Goal: Information Seeking & Learning: Learn about a topic

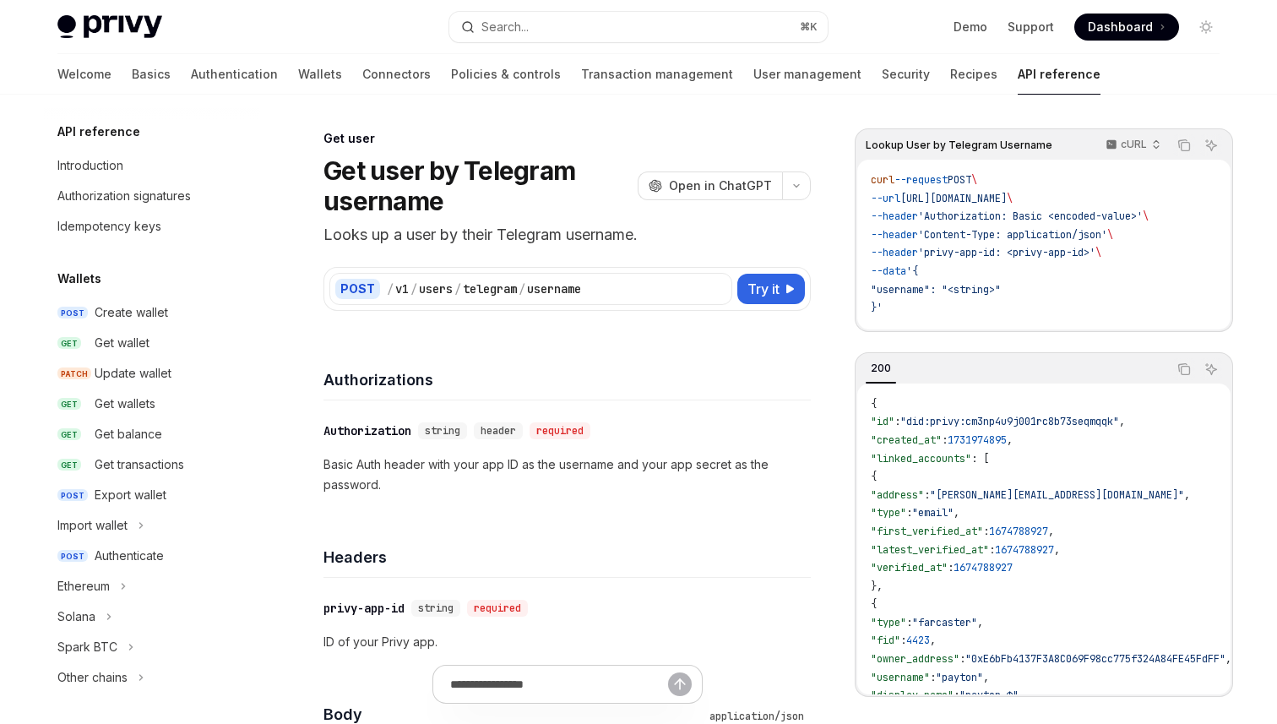
scroll to position [1670, 0]
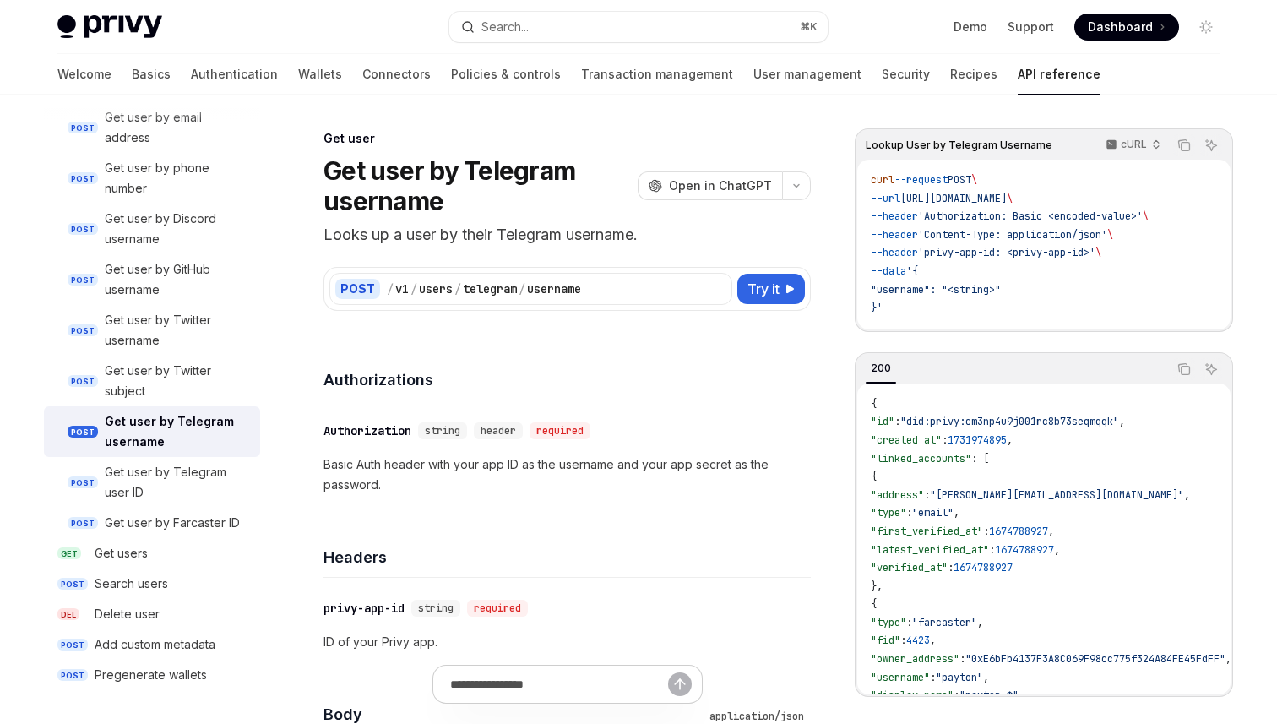
click at [1018, 83] on link "API reference" at bounding box center [1059, 74] width 83 height 41
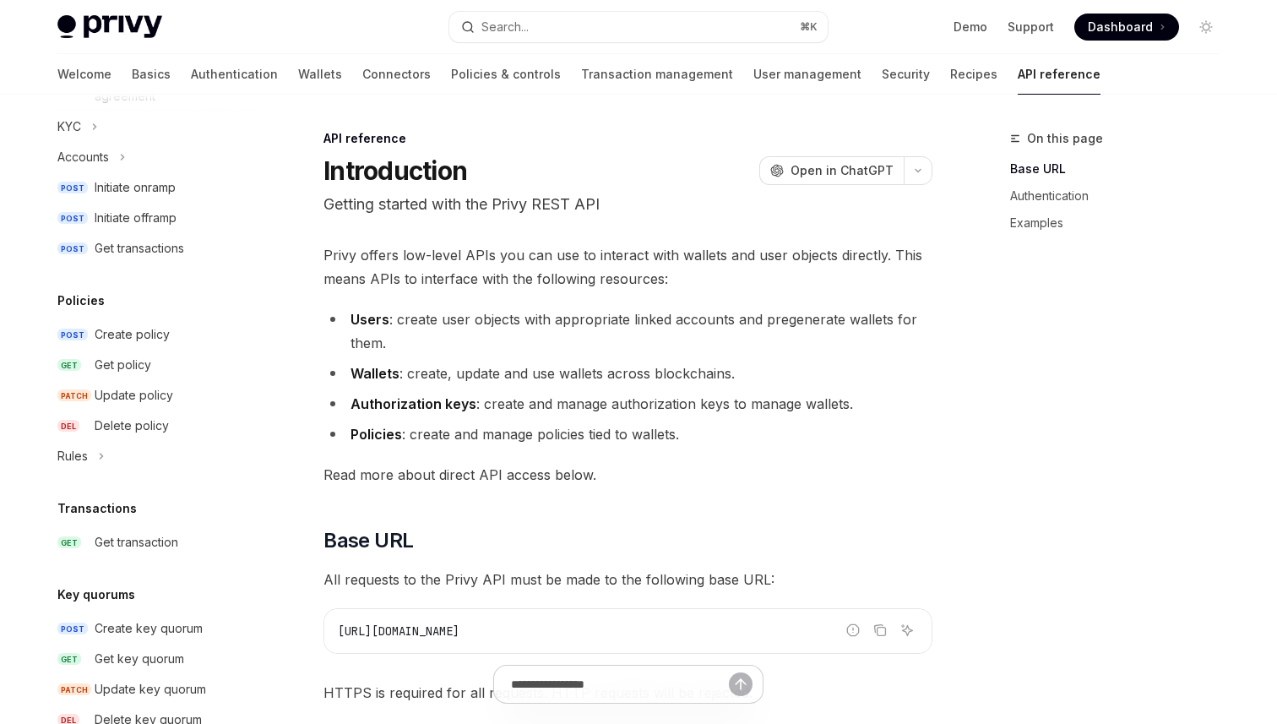
scroll to position [809, 0]
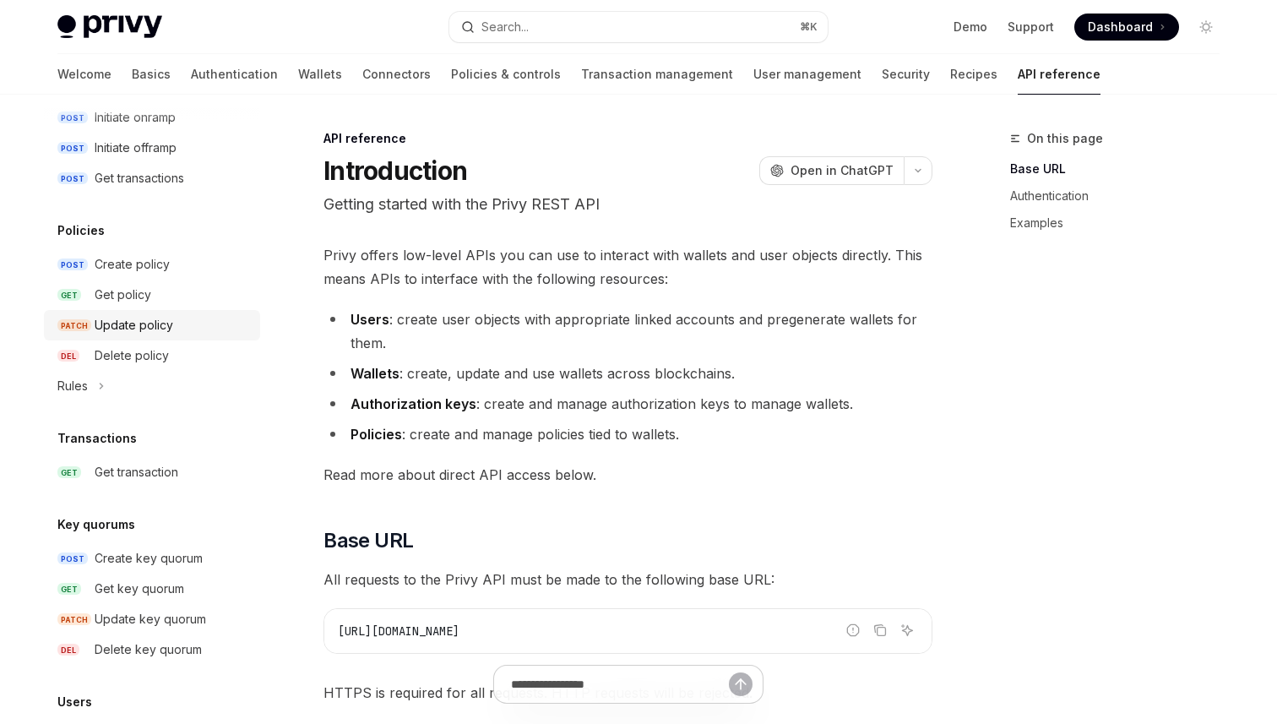
click at [144, 324] on div "Update policy" at bounding box center [134, 325] width 79 height 20
type textarea "*"
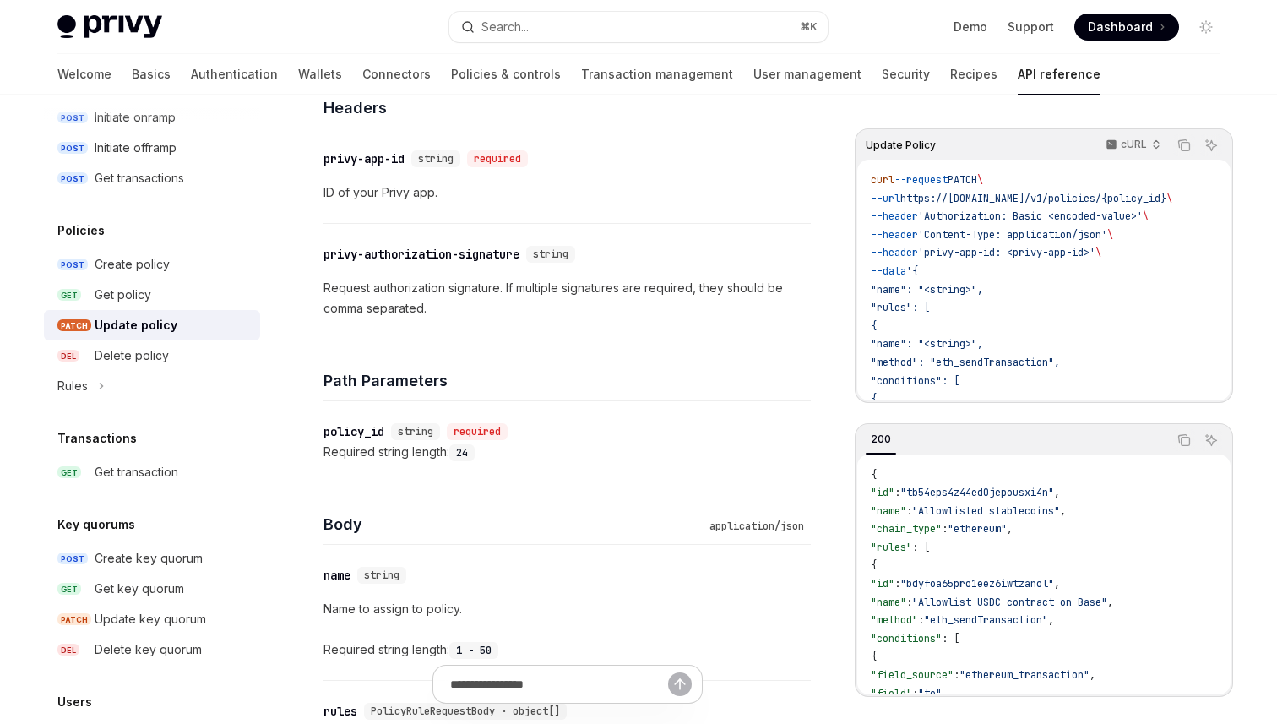
scroll to position [37, 0]
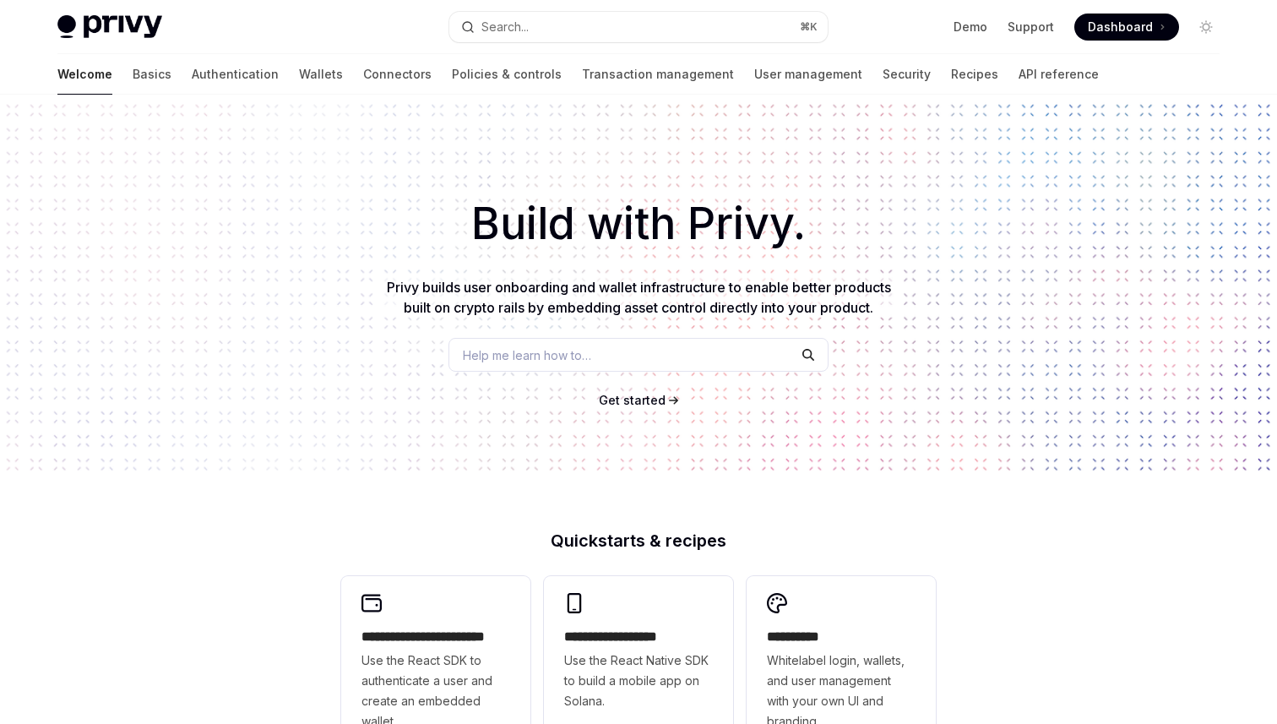
scroll to position [209, 0]
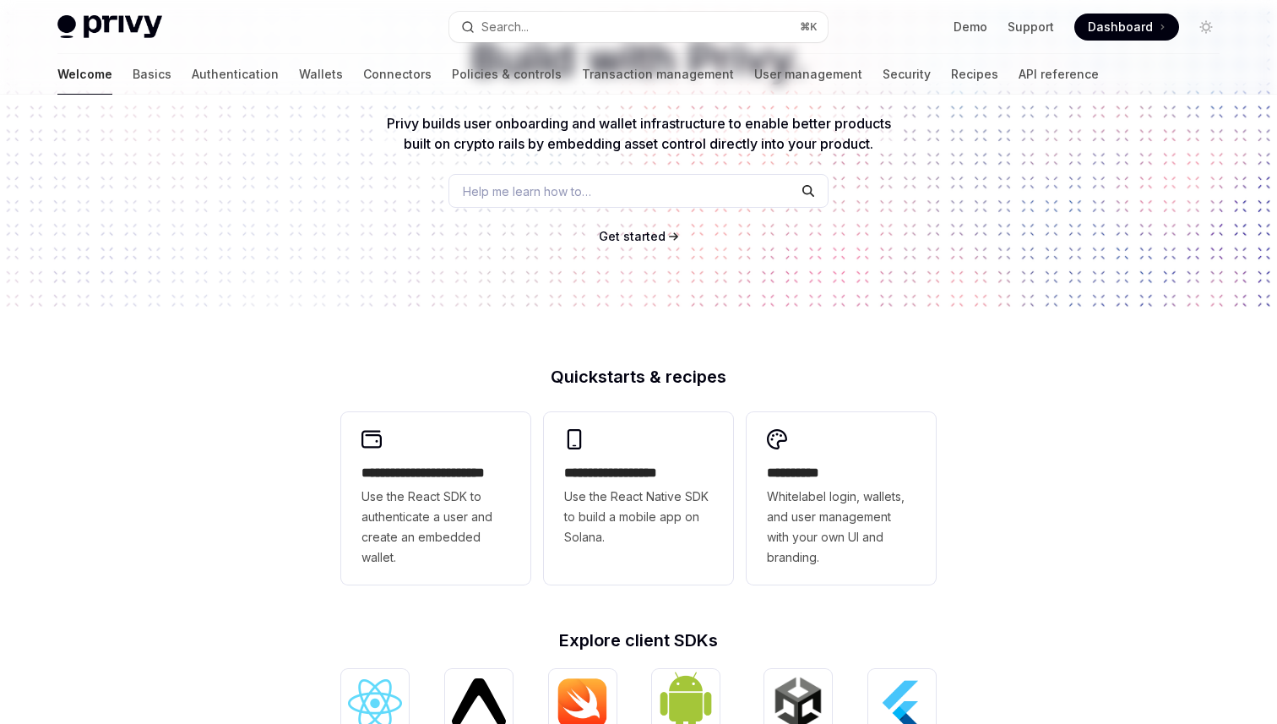
type textarea "*"
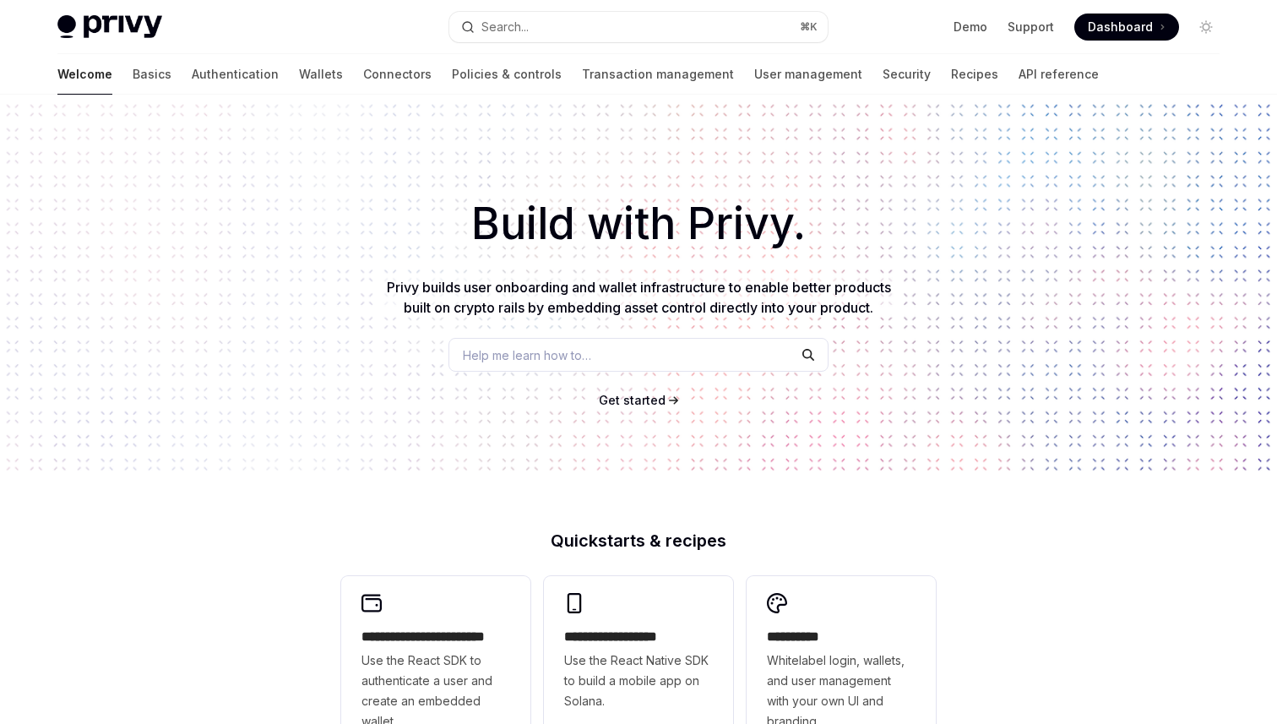
scroll to position [0, 0]
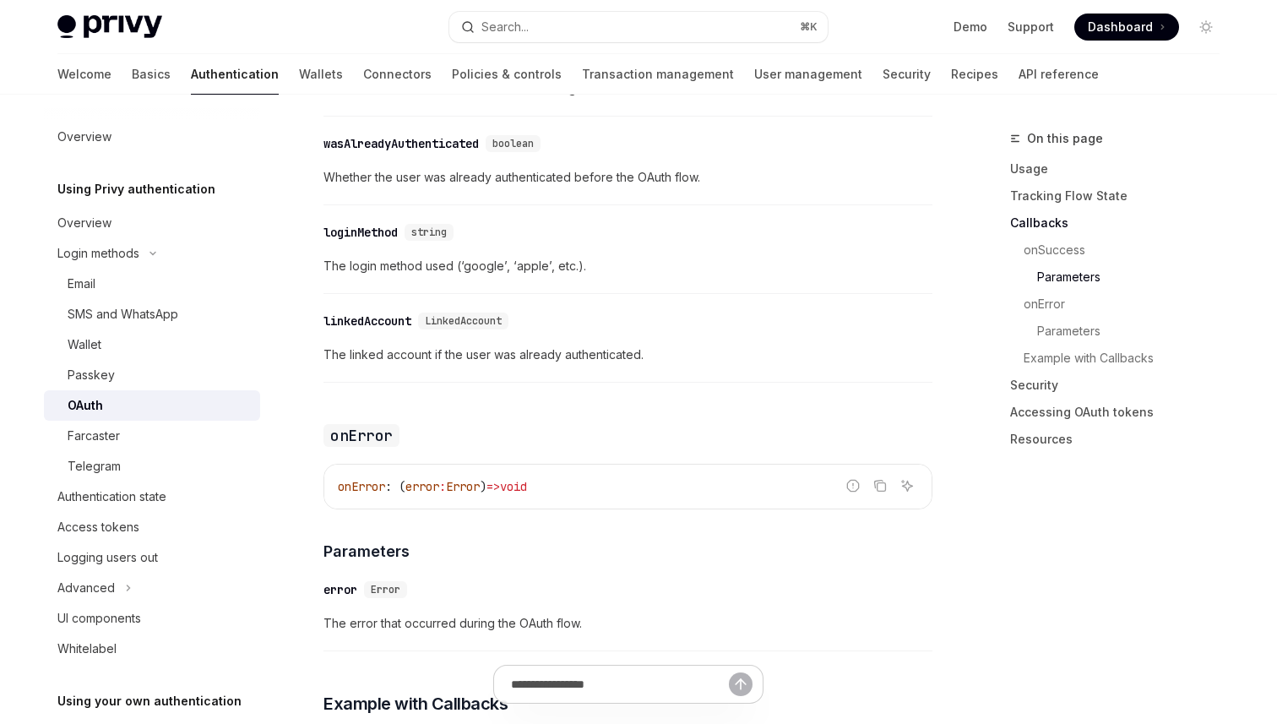
scroll to position [121, 0]
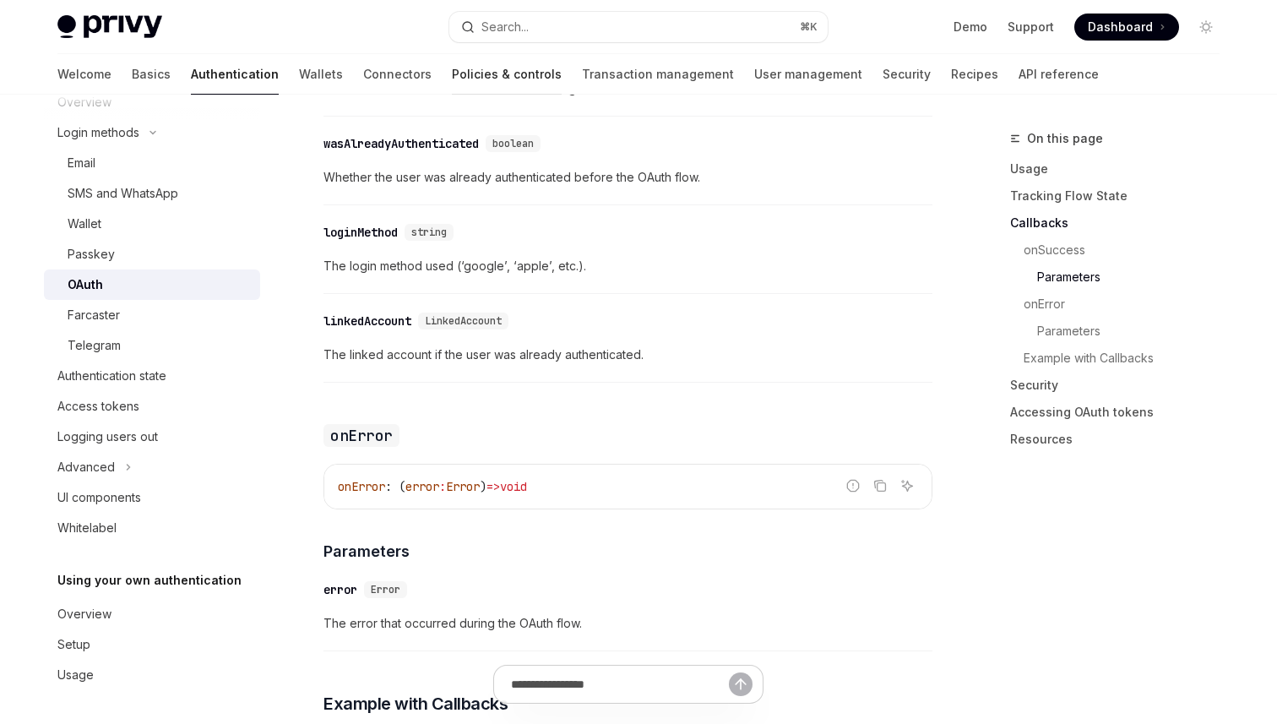
click at [452, 77] on link "Policies & controls" at bounding box center [507, 74] width 110 height 41
type textarea "*"
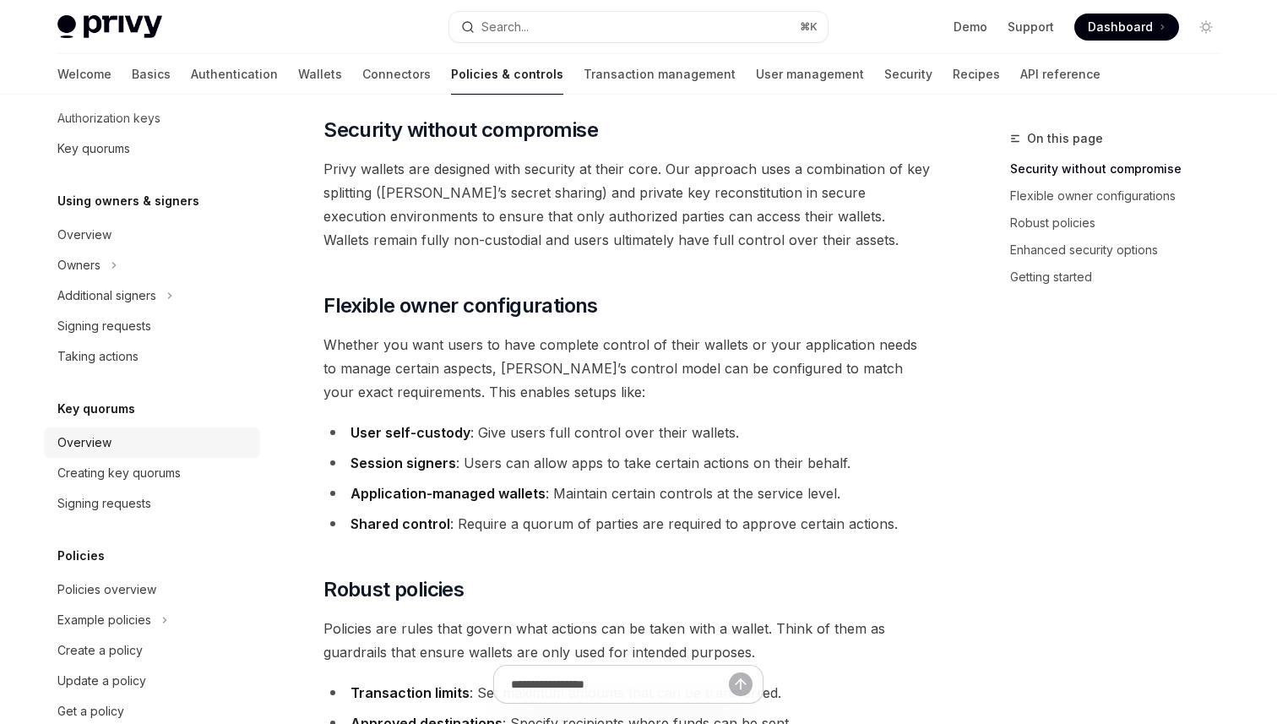
scroll to position [466, 0]
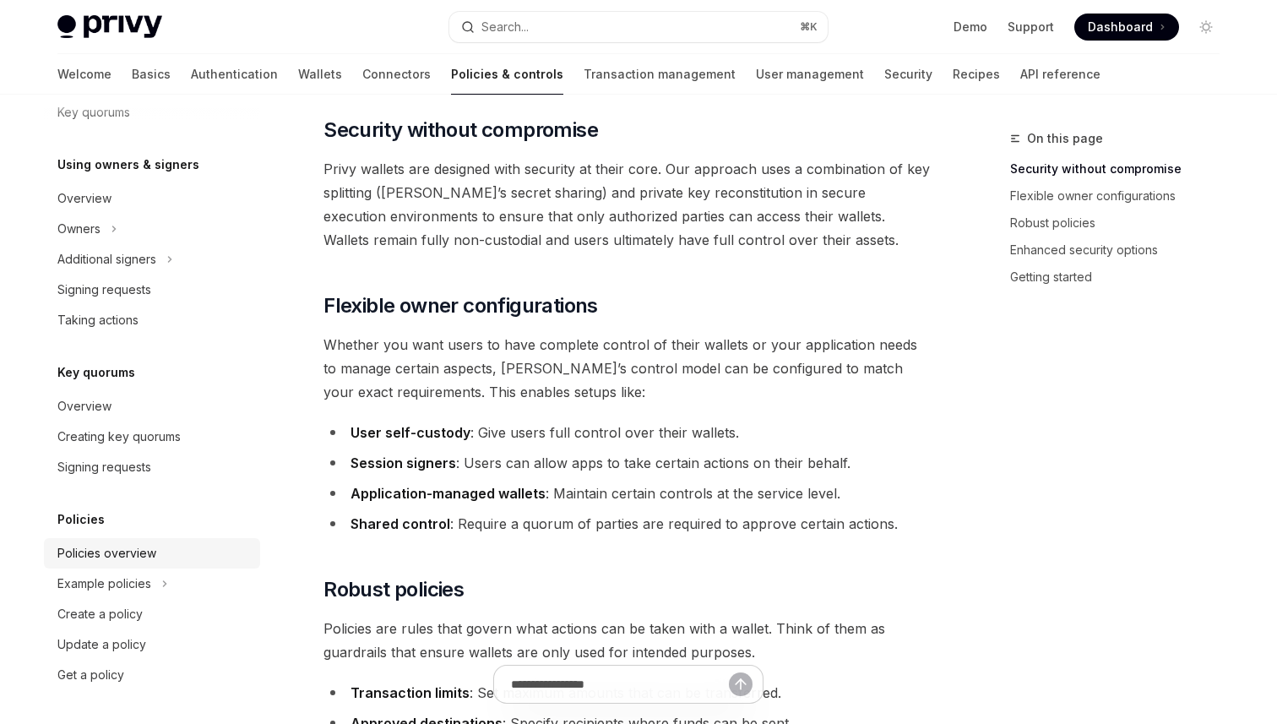
click at [144, 558] on div "Policies overview" at bounding box center [106, 553] width 99 height 20
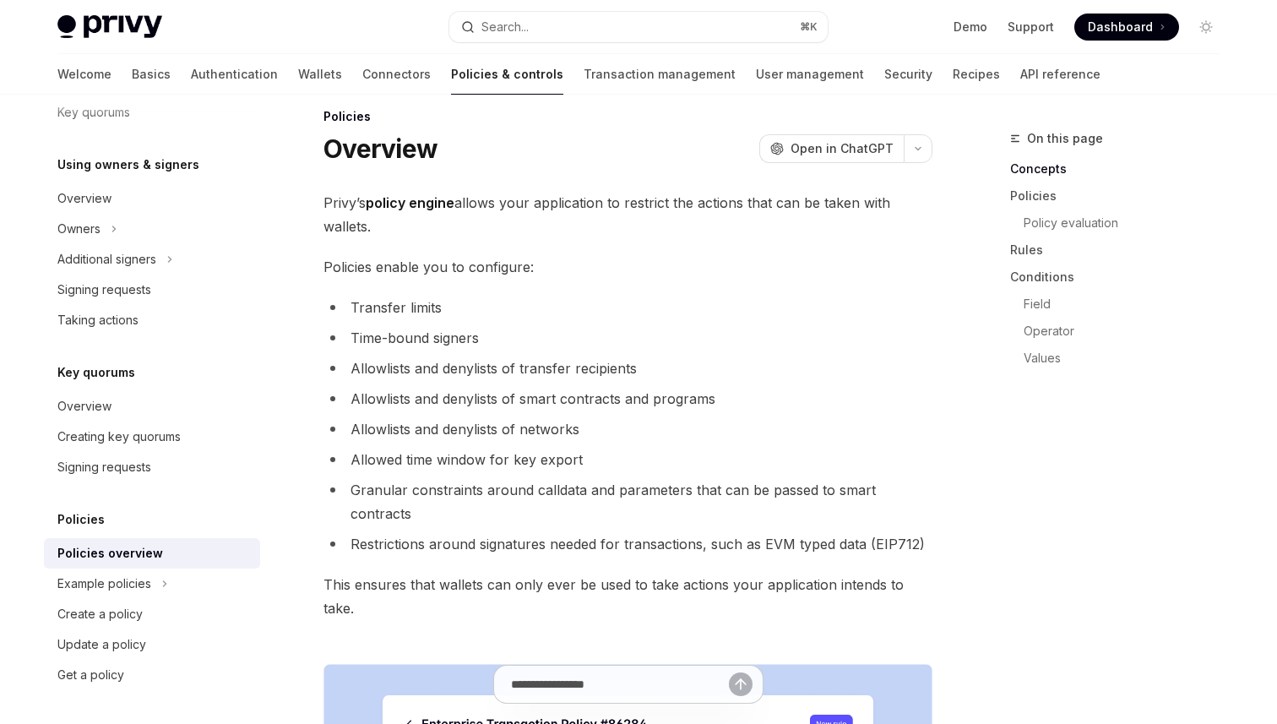
scroll to position [27, 0]
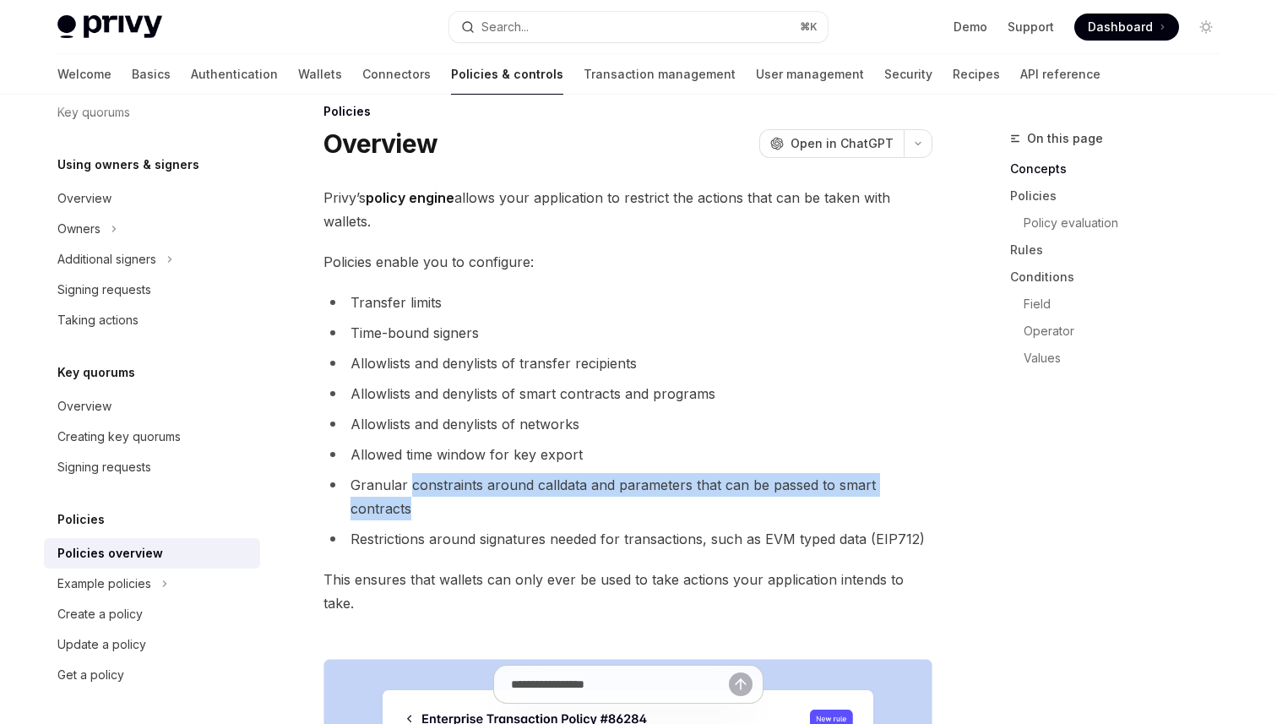
drag, startPoint x: 410, startPoint y: 484, endPoint x: 929, endPoint y: 483, distance: 519.6
click at [929, 483] on li "Granular constraints around calldata and parameters that can be passed to smart…" at bounding box center [628, 496] width 609 height 47
copy li "constraints around calldata and parameters that can be passed to smart contracts"
click at [483, 27] on div "Search..." at bounding box center [505, 27] width 47 height 20
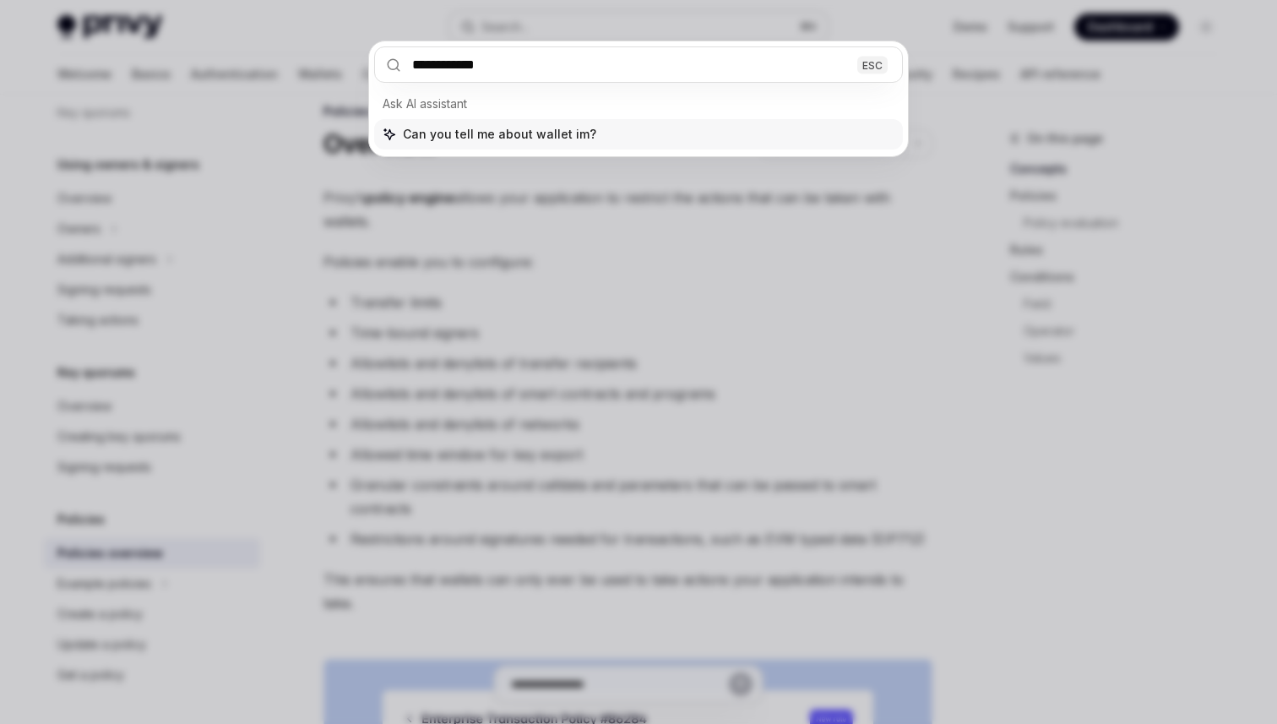
type input "**********"
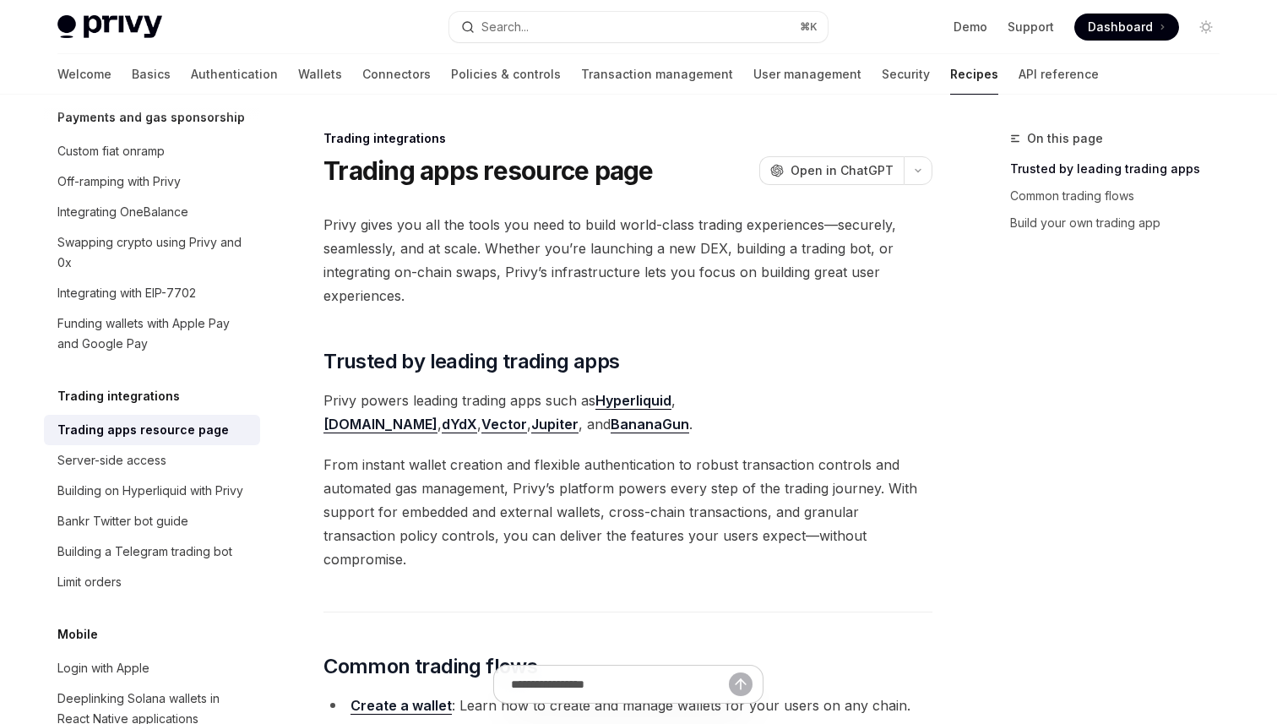
click at [139, 35] on img at bounding box center [109, 27] width 105 height 24
type textarea "*"
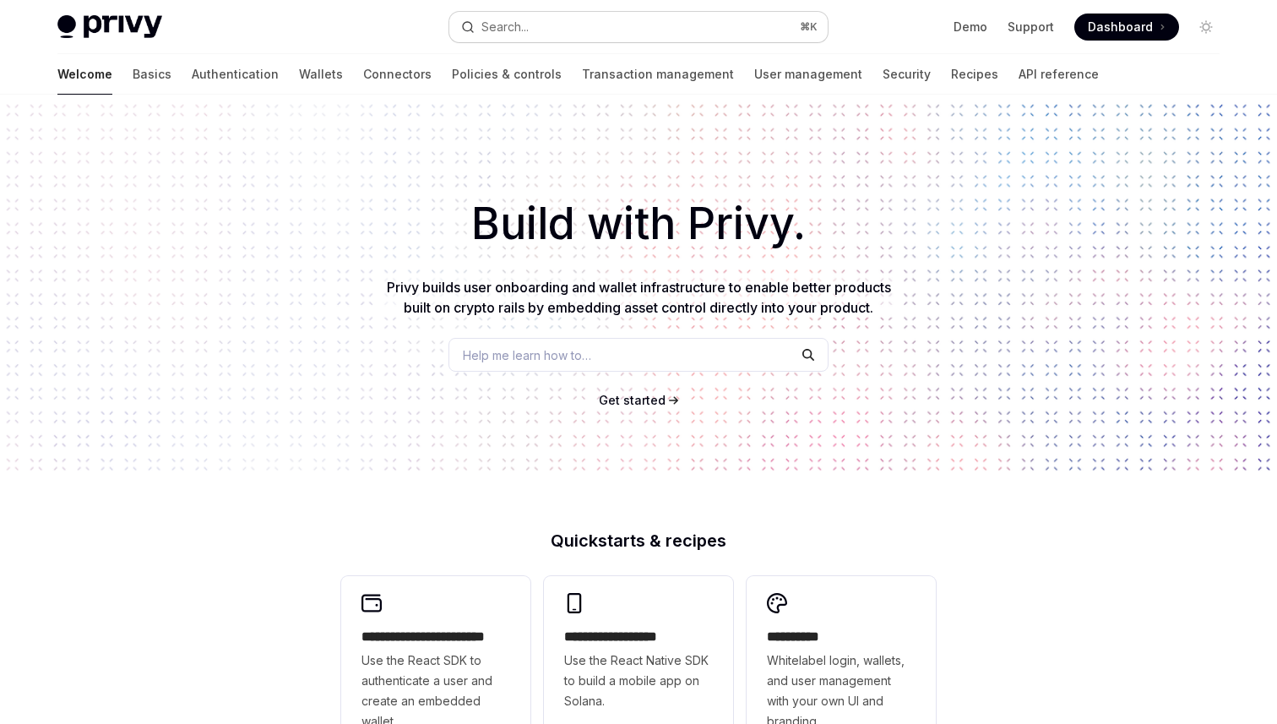
click at [577, 30] on button "Search... ⌘ K" at bounding box center [638, 27] width 379 height 30
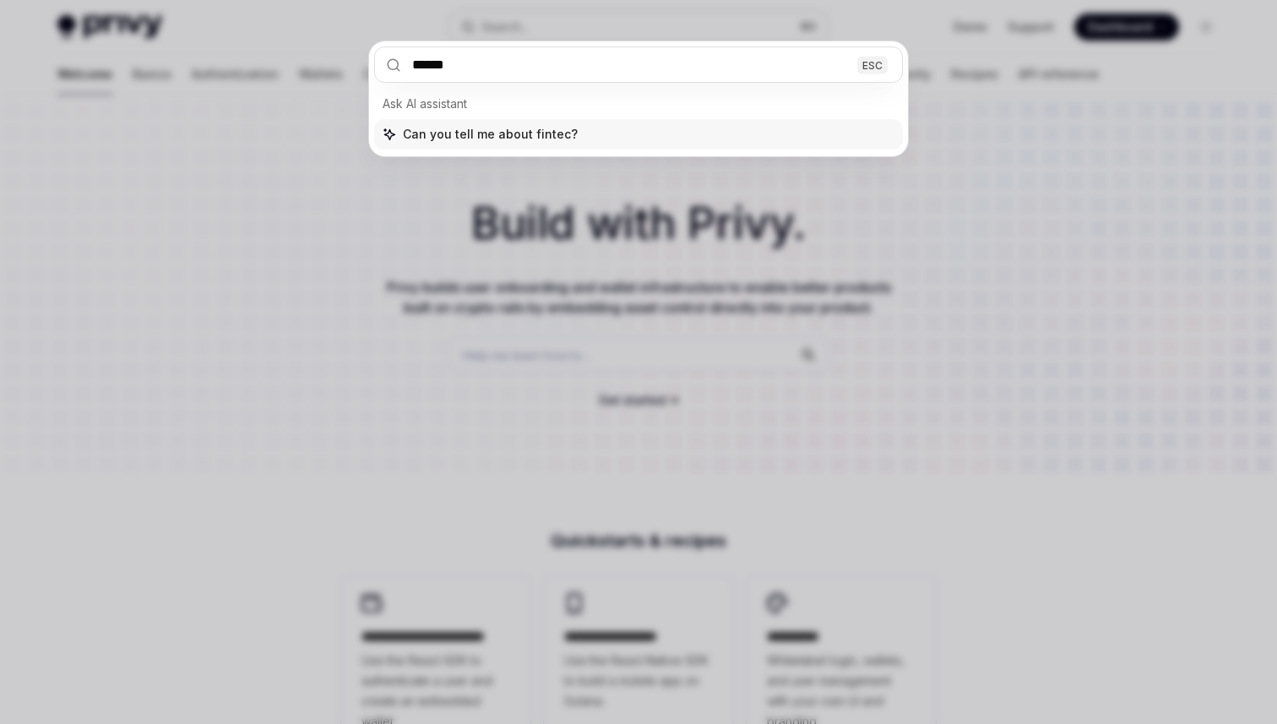
type input "*******"
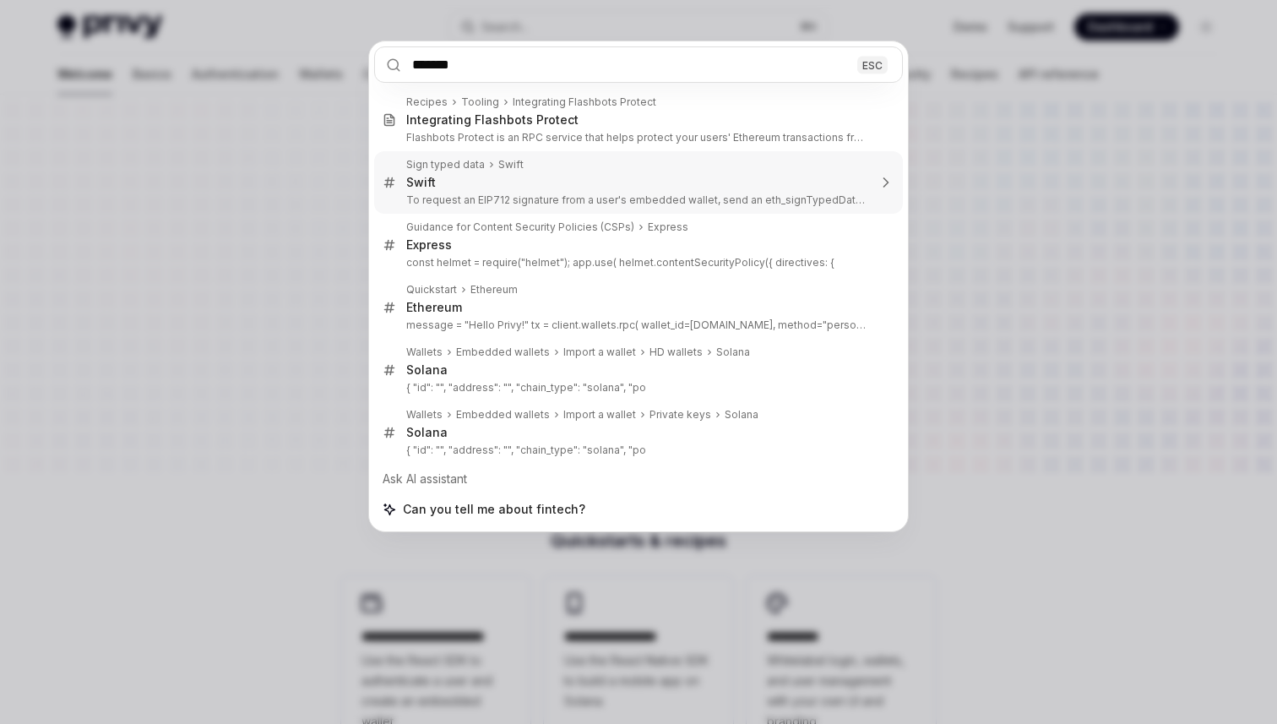
type textarea "*"
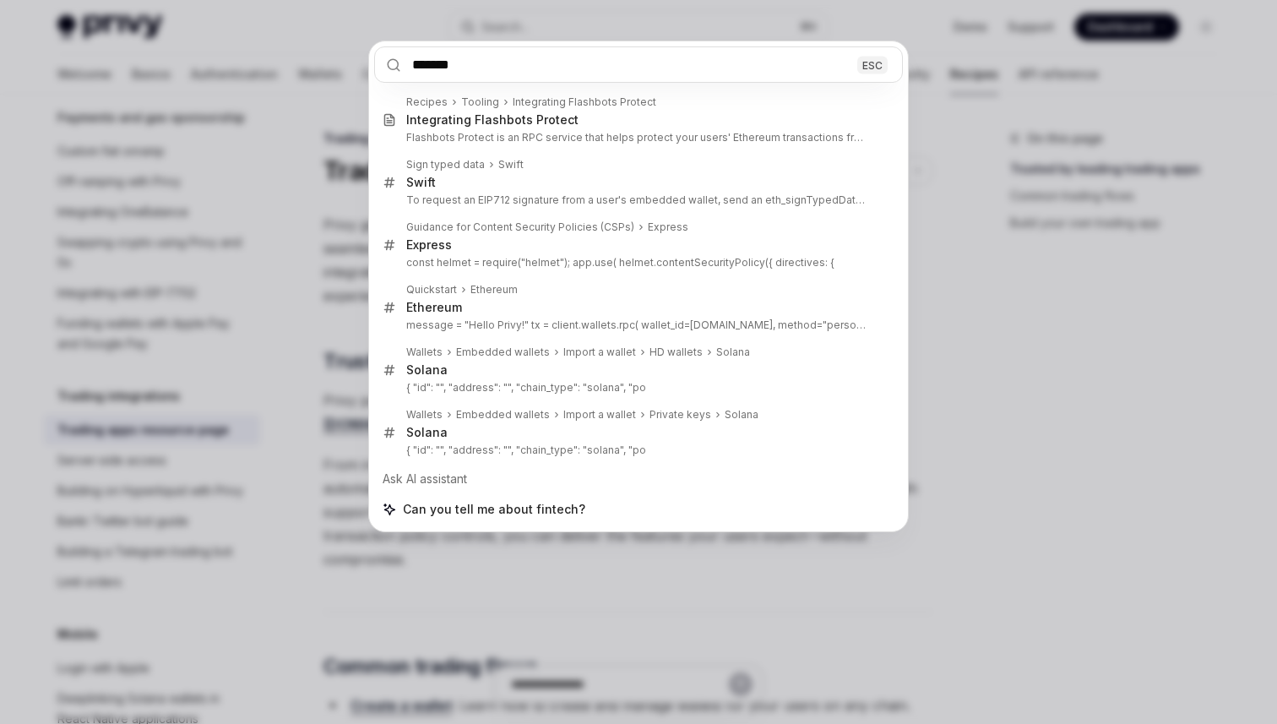
type input "*******"
click at [265, 158] on div "******* ESC Recipes Tooling Integrating Flashbots Protect Integrating Flashbots…" at bounding box center [638, 362] width 1277 height 724
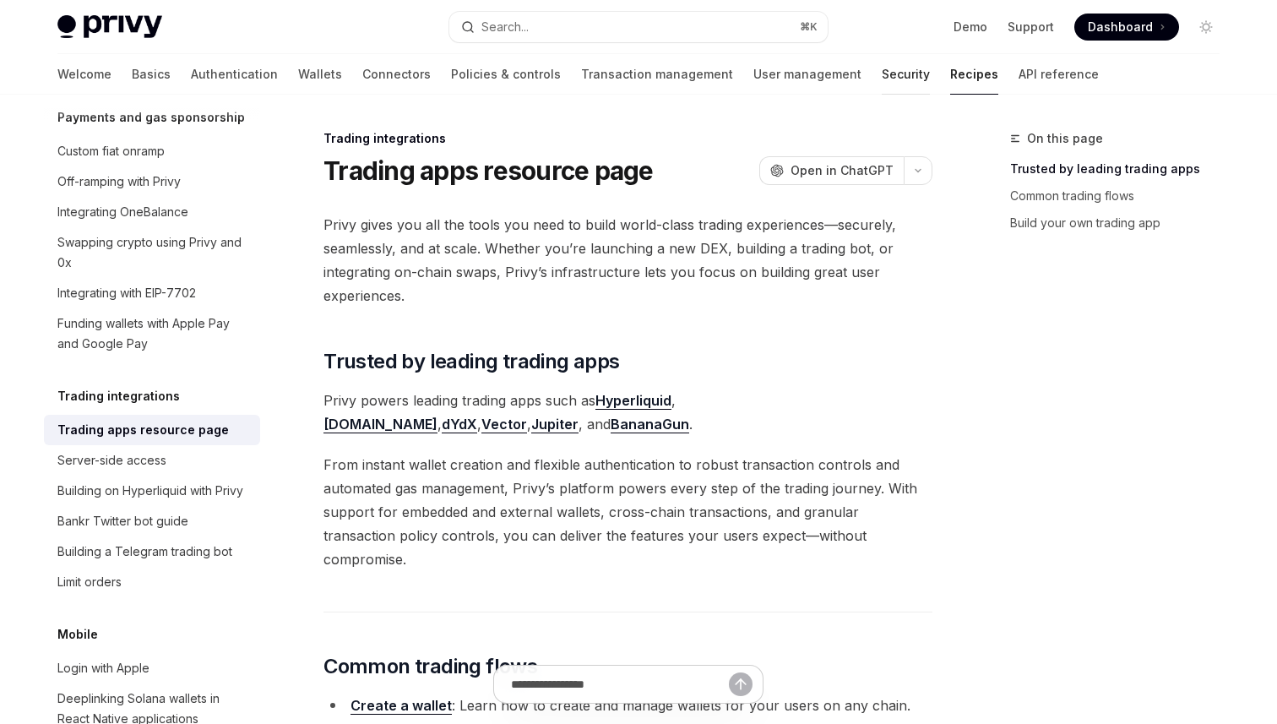
click at [882, 63] on link "Security" at bounding box center [906, 74] width 48 height 41
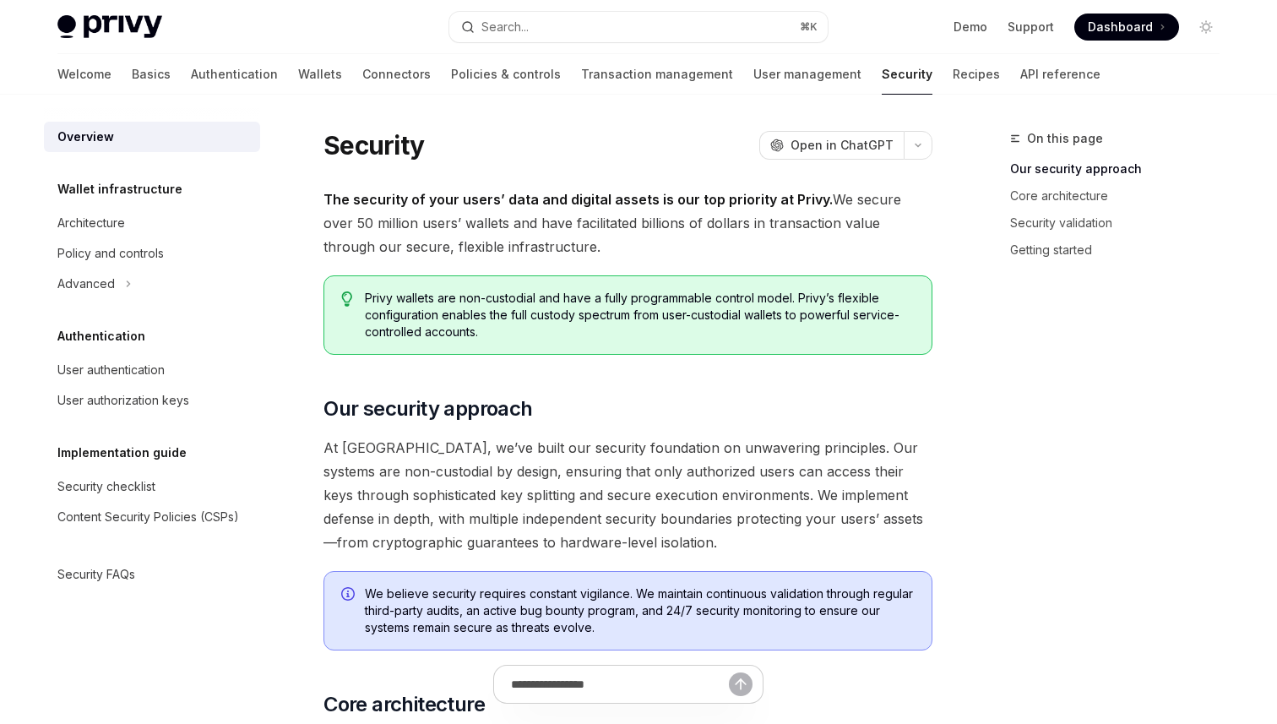
type textarea "*"
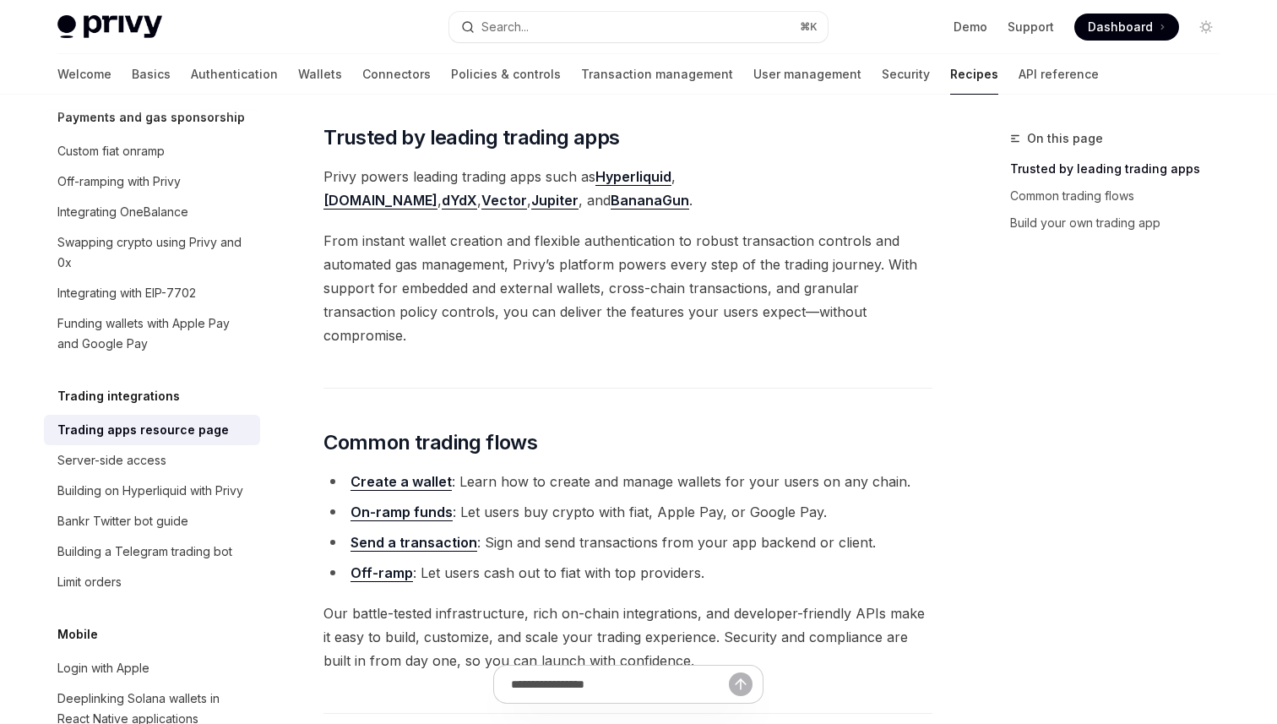
scroll to position [226, 0]
